Goal: Task Accomplishment & Management: Use online tool/utility

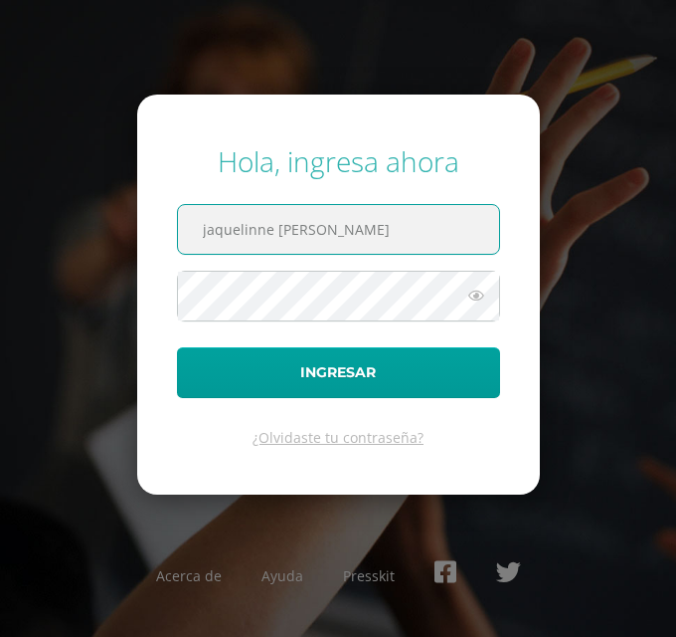
click at [450, 229] on input "jaquelinne Fabiola Tuy Quisquin" at bounding box center [338, 229] width 321 height 49
type input "j"
type input "jaquelinnetuy2023@maiagt.org"
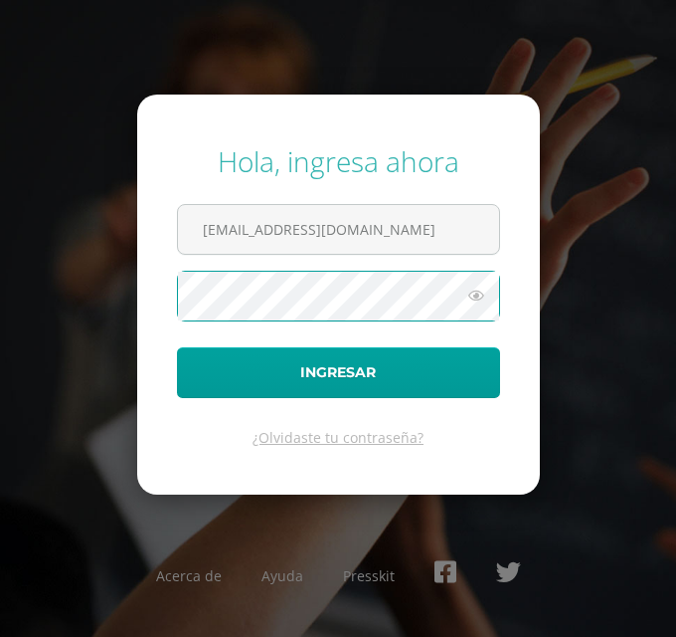
click at [177, 347] on button "Ingresar" at bounding box center [338, 372] width 323 height 51
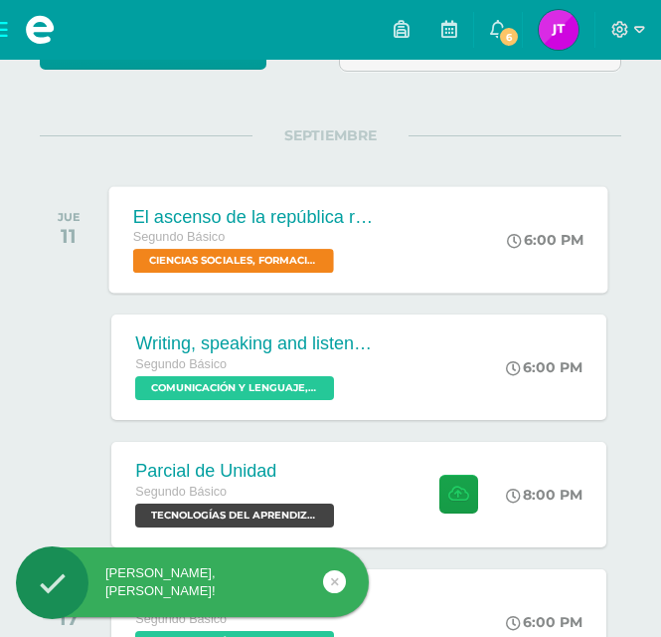
scroll to position [209, 0]
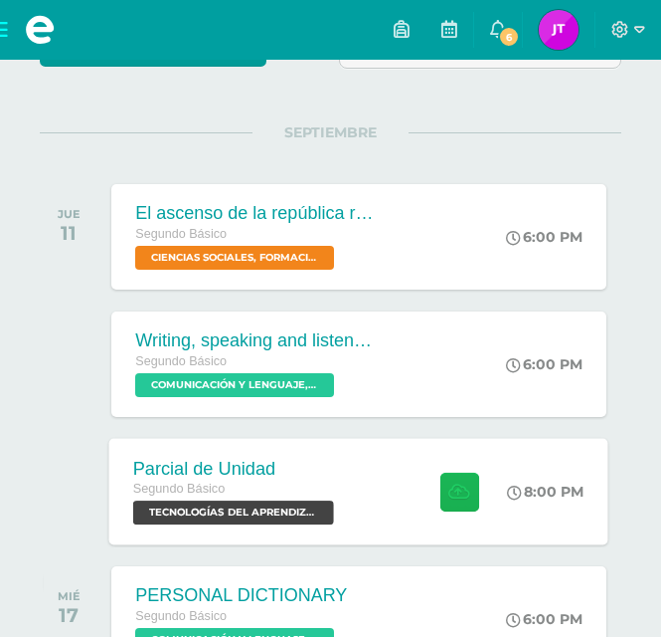
click at [463, 492] on icon at bounding box center [460, 490] width 21 height 17
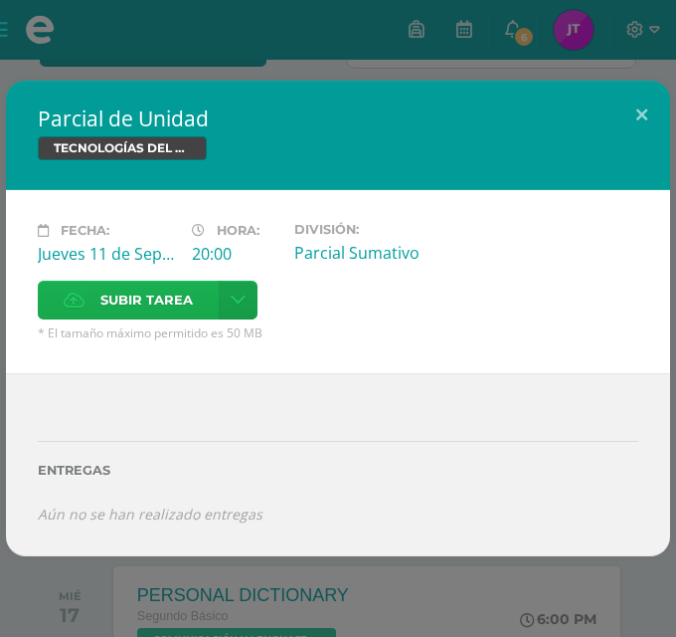
click at [119, 304] on span "Subir tarea" at bounding box center [146, 299] width 92 height 37
click at [0, 0] on input "Subir tarea" at bounding box center [0, 0] width 0 height 0
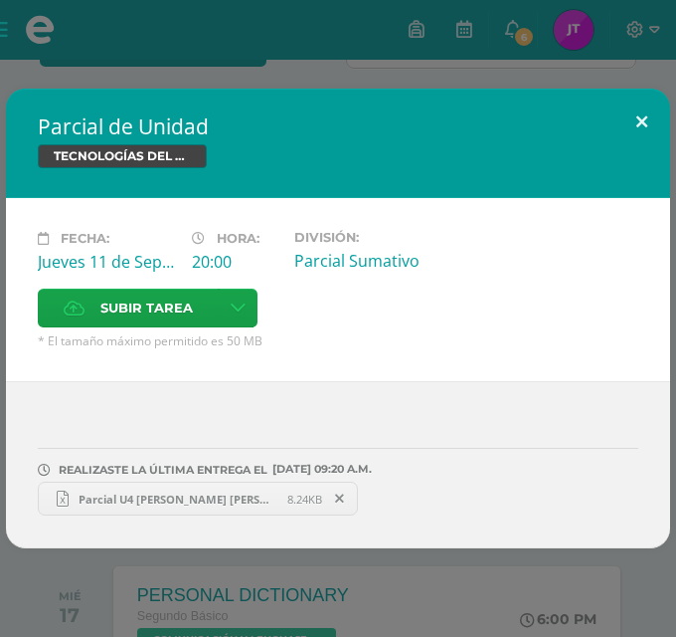
click at [645, 117] on button at bounding box center [642, 123] width 57 height 68
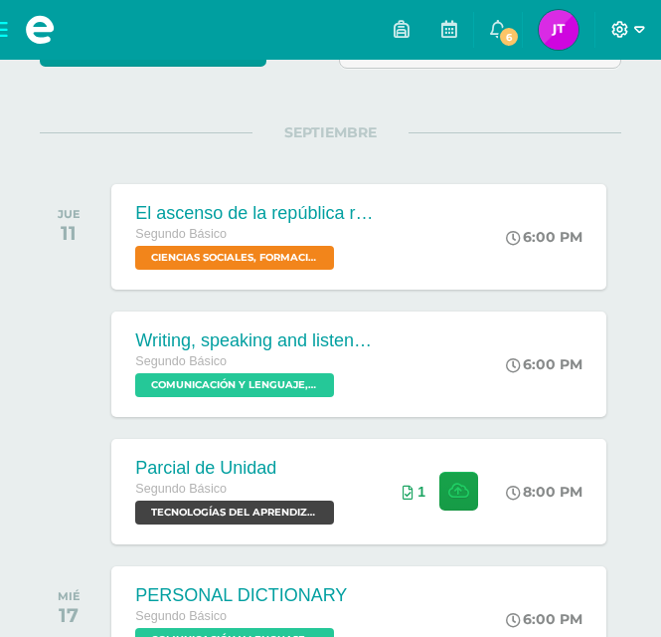
click at [622, 33] on icon at bounding box center [621, 30] width 18 height 18
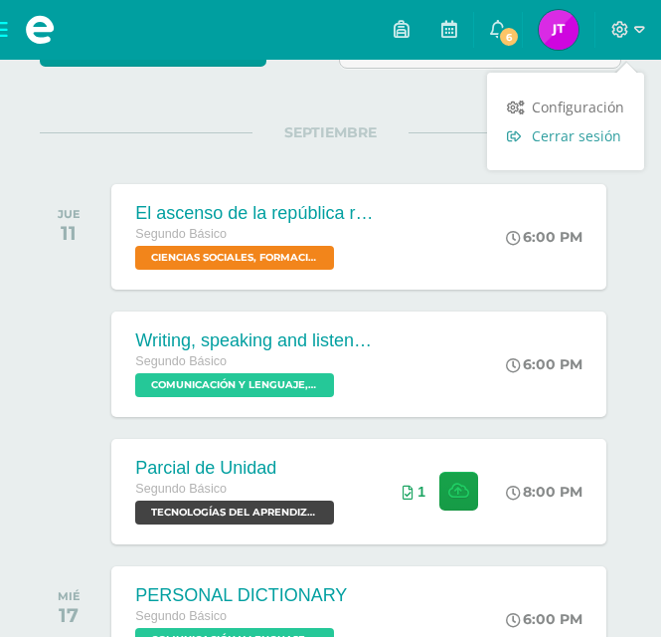
click at [590, 134] on span "Cerrar sesión" at bounding box center [577, 135] width 90 height 19
